Goal: Navigation & Orientation: Find specific page/section

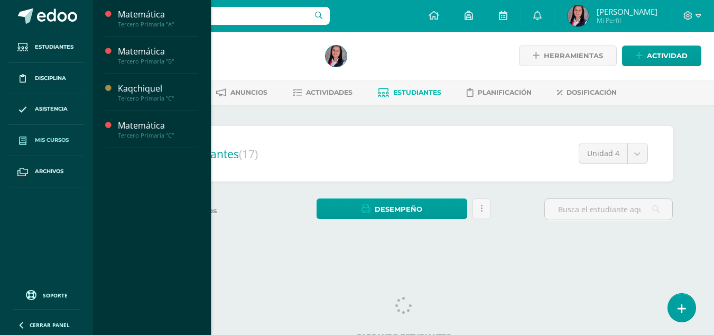
click at [49, 144] on span "Mis cursos" at bounding box center [52, 140] width 34 height 8
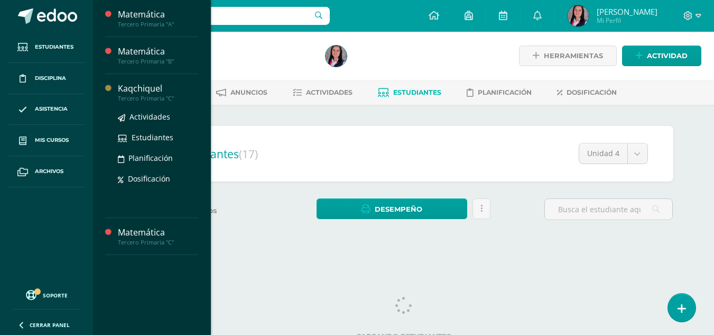
click at [144, 92] on div "Kaqchiquel" at bounding box center [158, 88] width 80 height 12
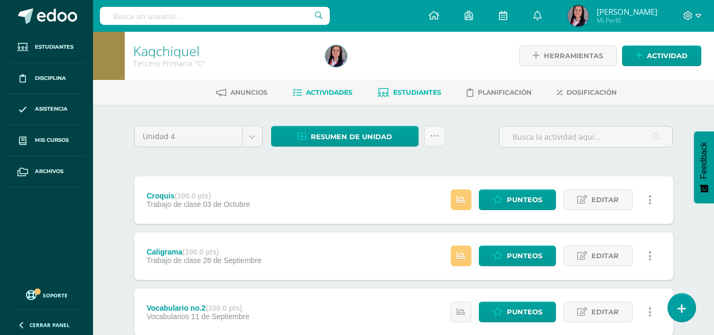
click at [433, 91] on span "Estudiantes" at bounding box center [417, 92] width 48 height 8
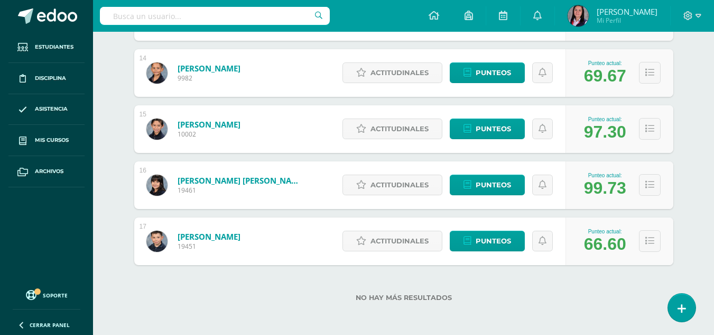
scroll to position [910, 0]
